Goal: Task Accomplishment & Management: Complete application form

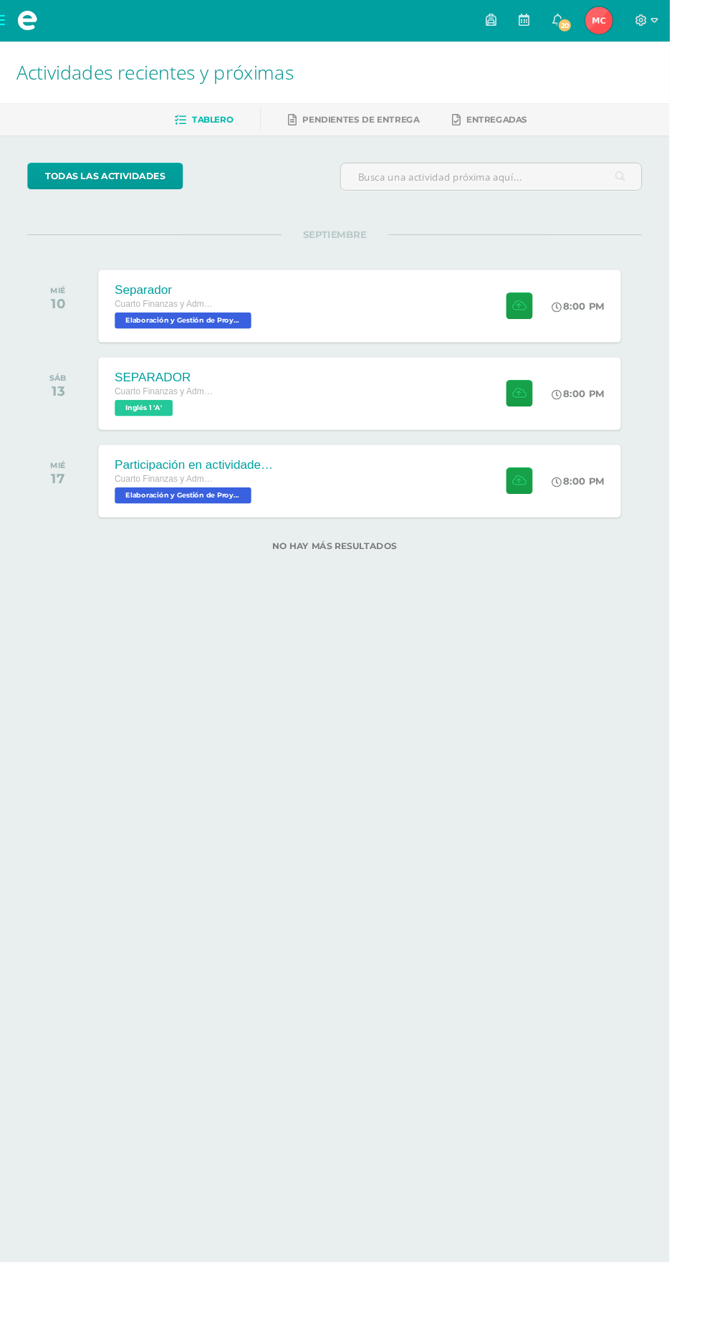
click at [582, 321] on icon at bounding box center [584, 322] width 11 height 11
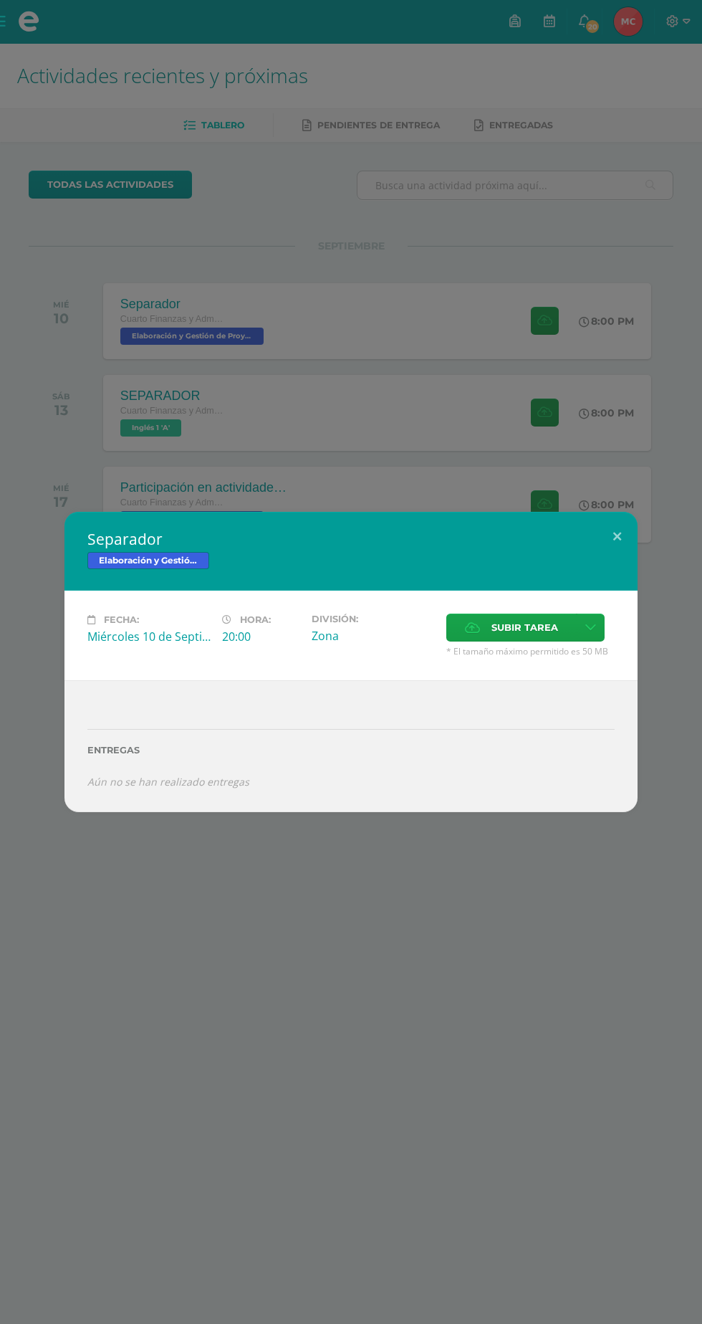
click at [521, 632] on span "Subir tarea" at bounding box center [525, 627] width 67 height 27
click at [0, 0] on input "Subir tarea" at bounding box center [0, 0] width 0 height 0
click at [565, 633] on label "Subir tarea" at bounding box center [512, 628] width 130 height 28
click at [0, 0] on input "Subir tarea" at bounding box center [0, 0] width 0 height 0
click at [540, 628] on span "Subir tarea" at bounding box center [525, 627] width 67 height 27
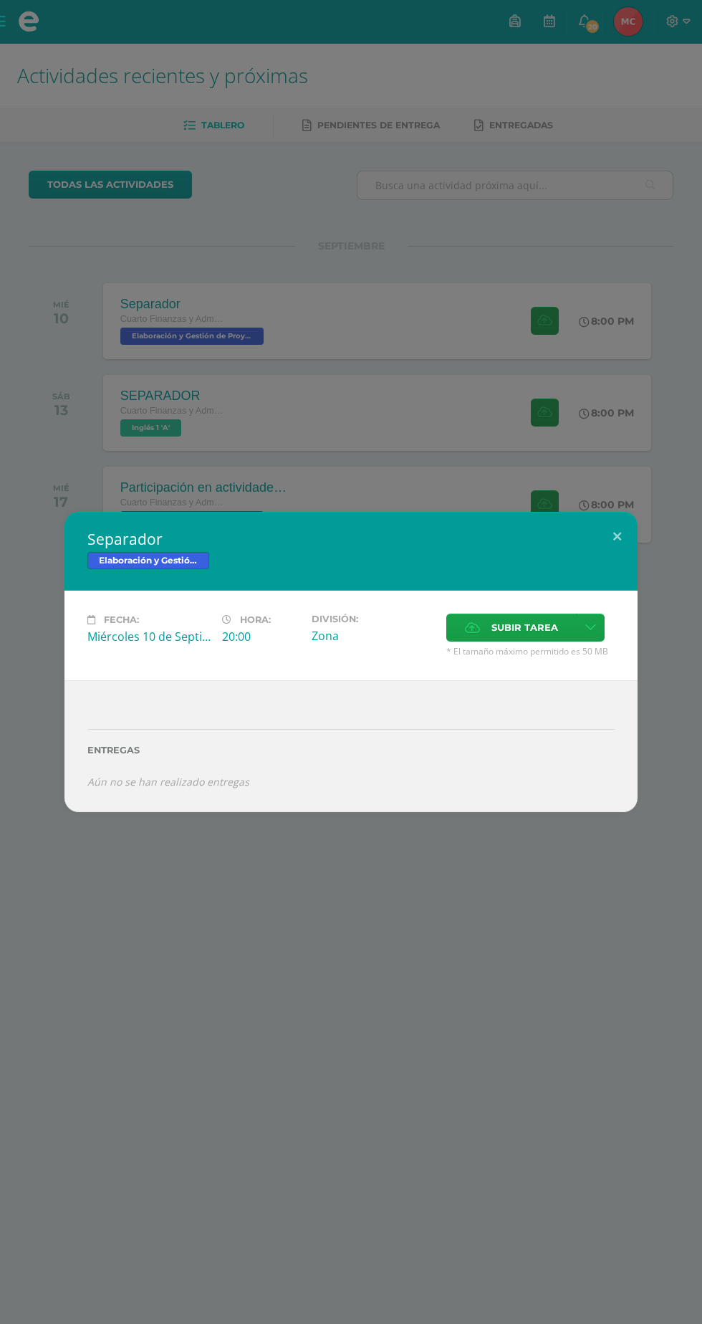
click at [0, 0] on input "Subir tarea" at bounding box center [0, 0] width 0 height 0
click at [533, 628] on span "Subir tarea" at bounding box center [525, 627] width 67 height 27
click at [0, 0] on input "Subir tarea" at bounding box center [0, 0] width 0 height 0
